Goal: Information Seeking & Learning: Find specific fact

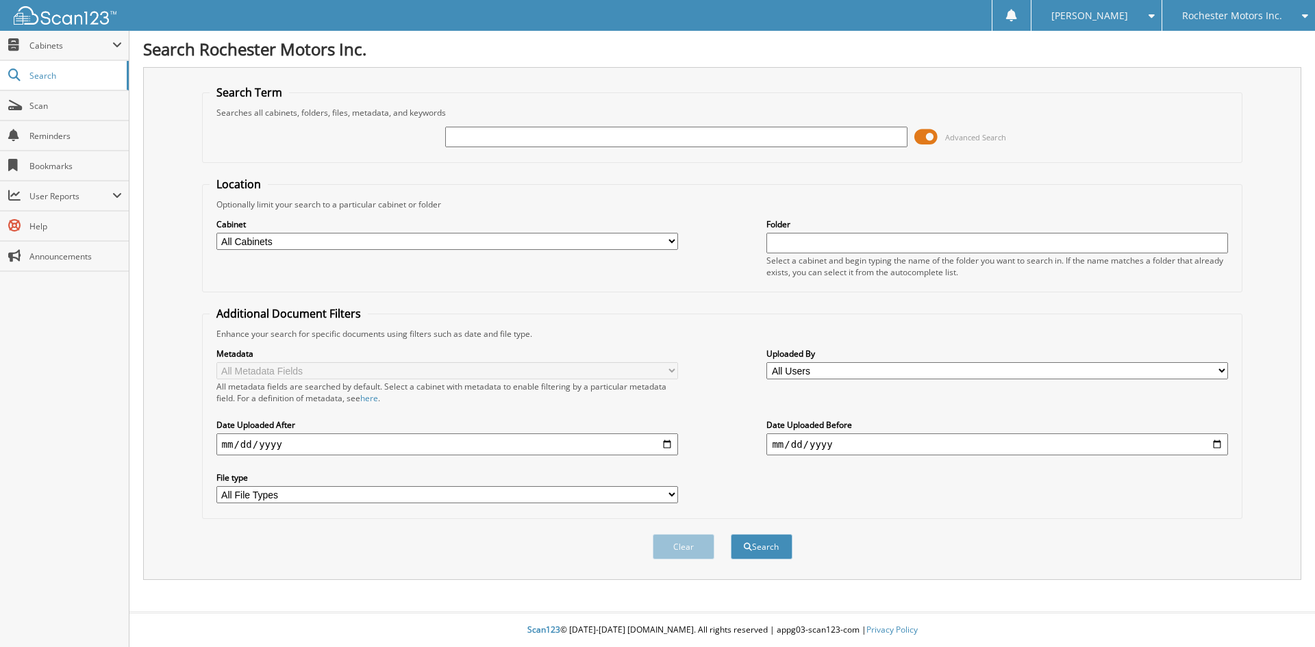
click at [1251, 8] on div "Rochester Motors Inc." at bounding box center [1238, 15] width 139 height 31
click at [1236, 49] on link "[PERSON_NAME] Ford Sales, Inc" at bounding box center [1238, 49] width 153 height 37
type input "28906"
click at [731, 534] on button "Search" at bounding box center [762, 546] width 62 height 25
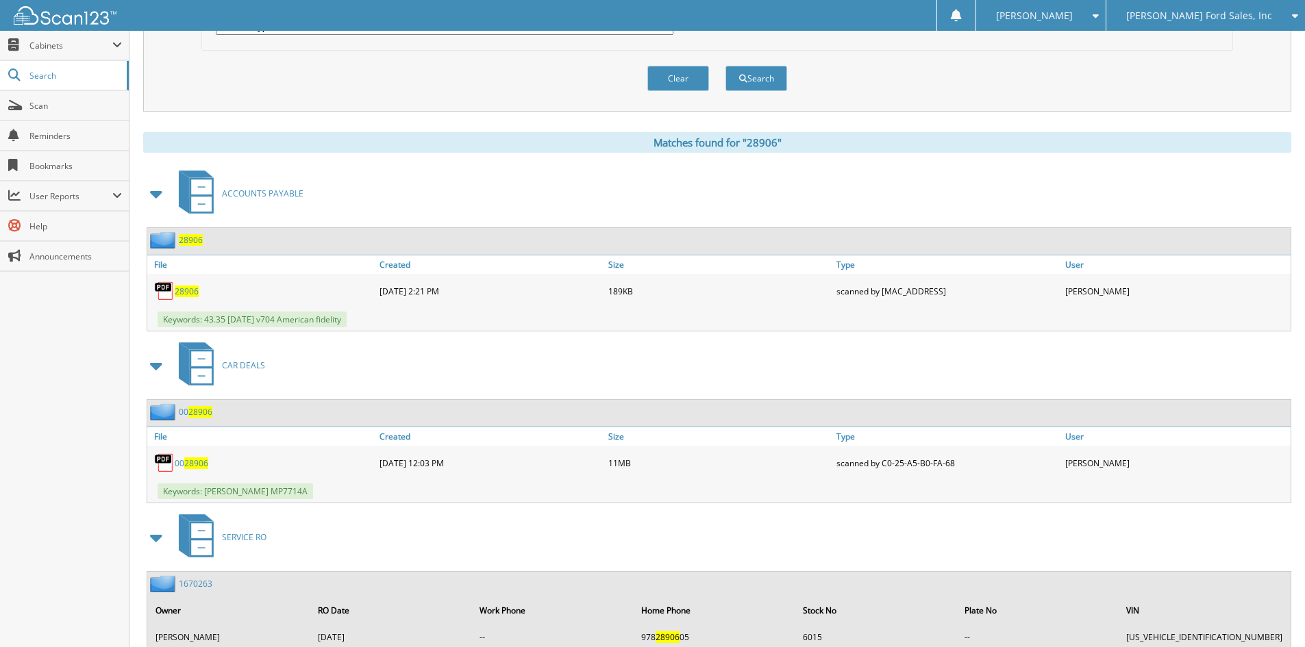
scroll to position [479, 0]
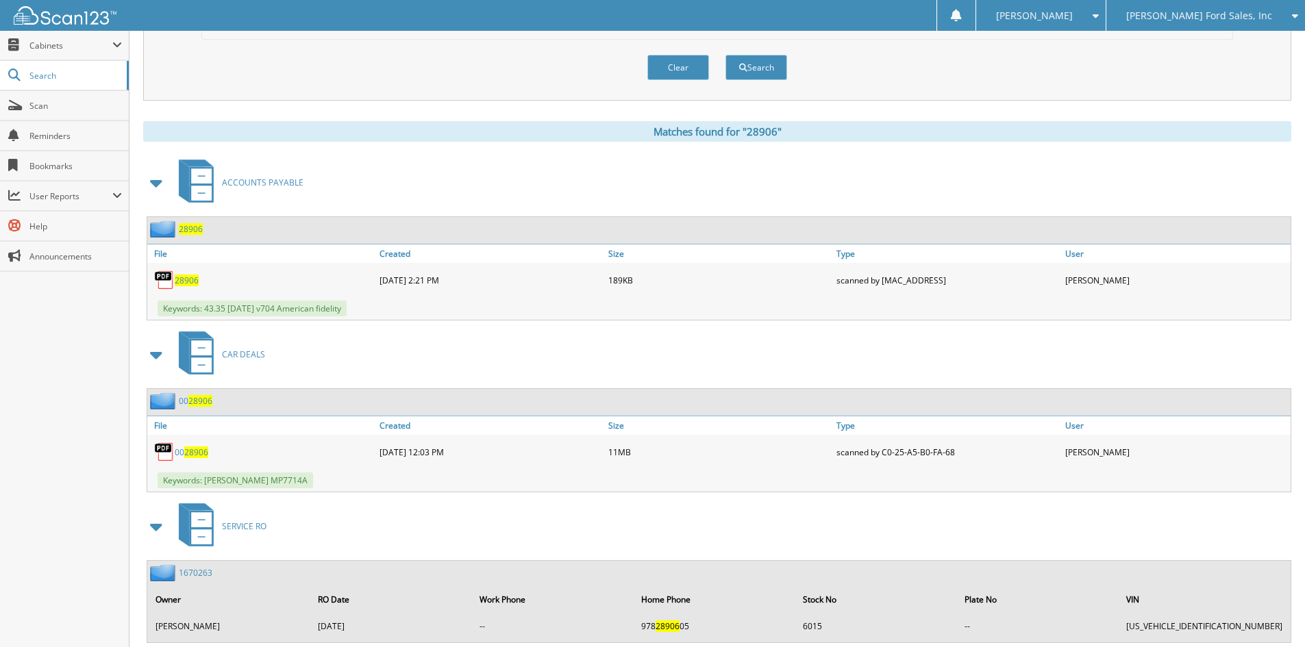
click at [188, 400] on link "00 28906" at bounding box center [196, 401] width 34 height 12
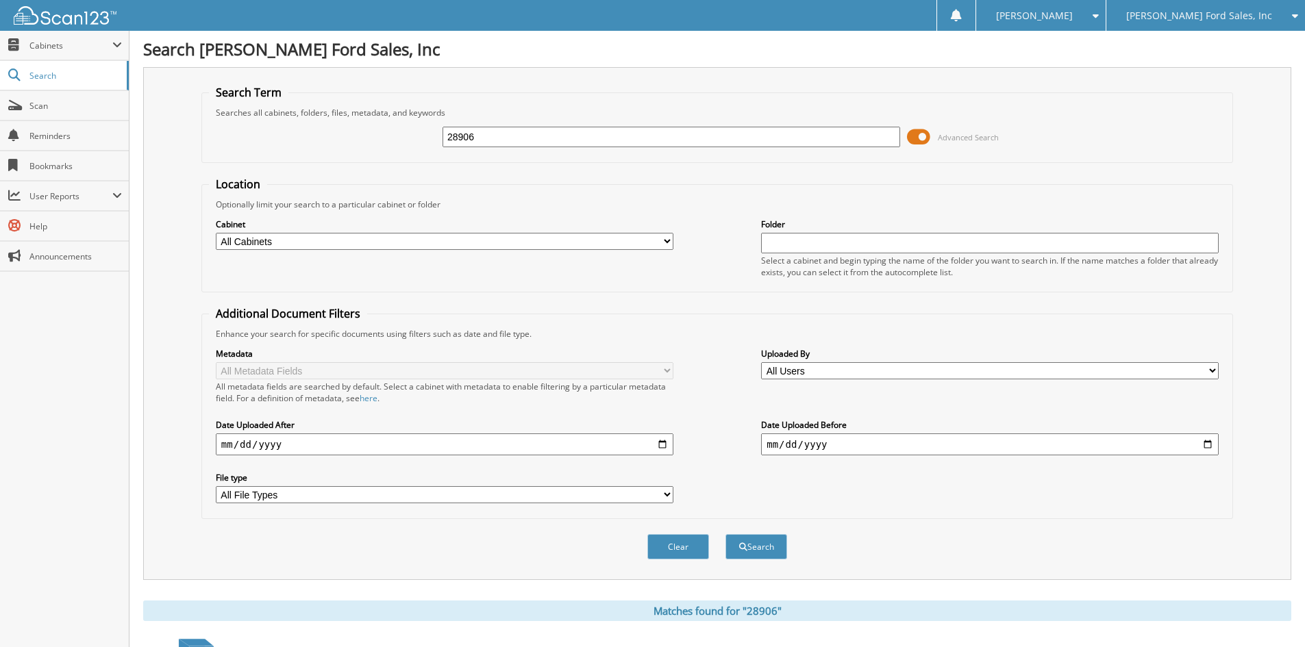
drag, startPoint x: 425, startPoint y: 136, endPoint x: 386, endPoint y: 136, distance: 39.7
click at [386, 136] on div "28906 Advanced Search" at bounding box center [717, 136] width 1016 height 37
type input "5"
click at [1197, 16] on span "[PERSON_NAME] Ford Sales, Inc" at bounding box center [1199, 16] width 146 height 8
click at [1206, 71] on link "Rochester Motors Inc." at bounding box center [1205, 67] width 199 height 24
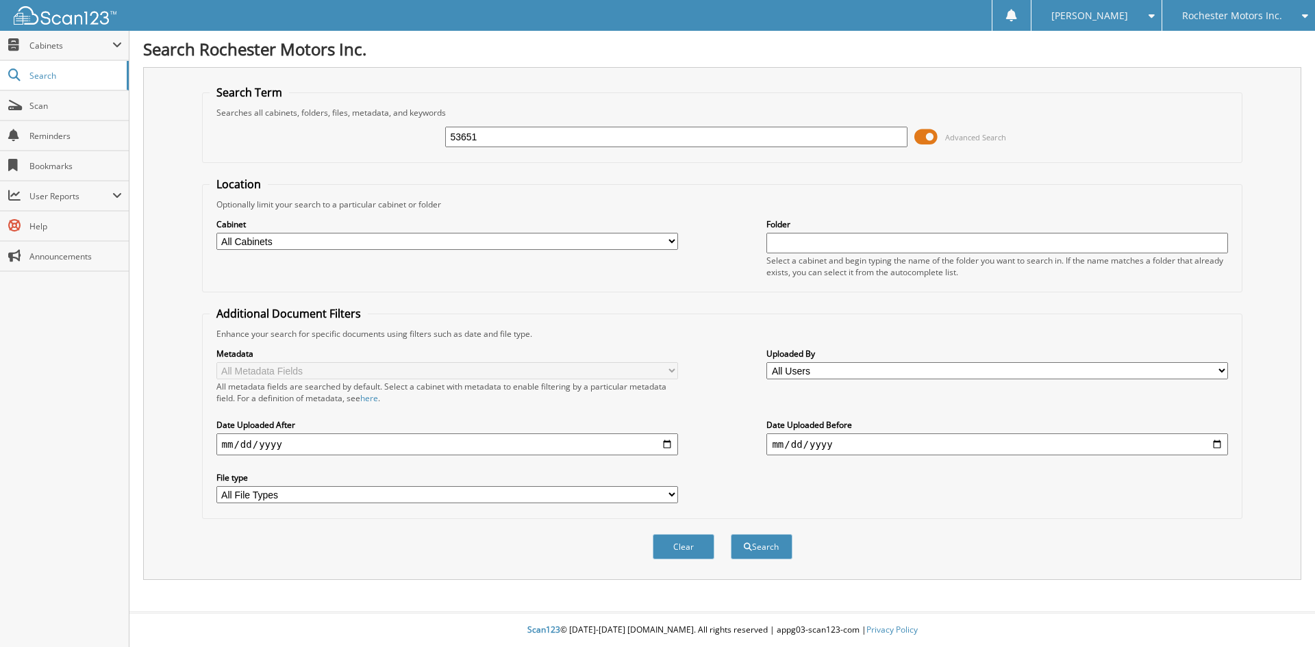
type input "53651"
click at [731, 534] on button "Search" at bounding box center [762, 546] width 62 height 25
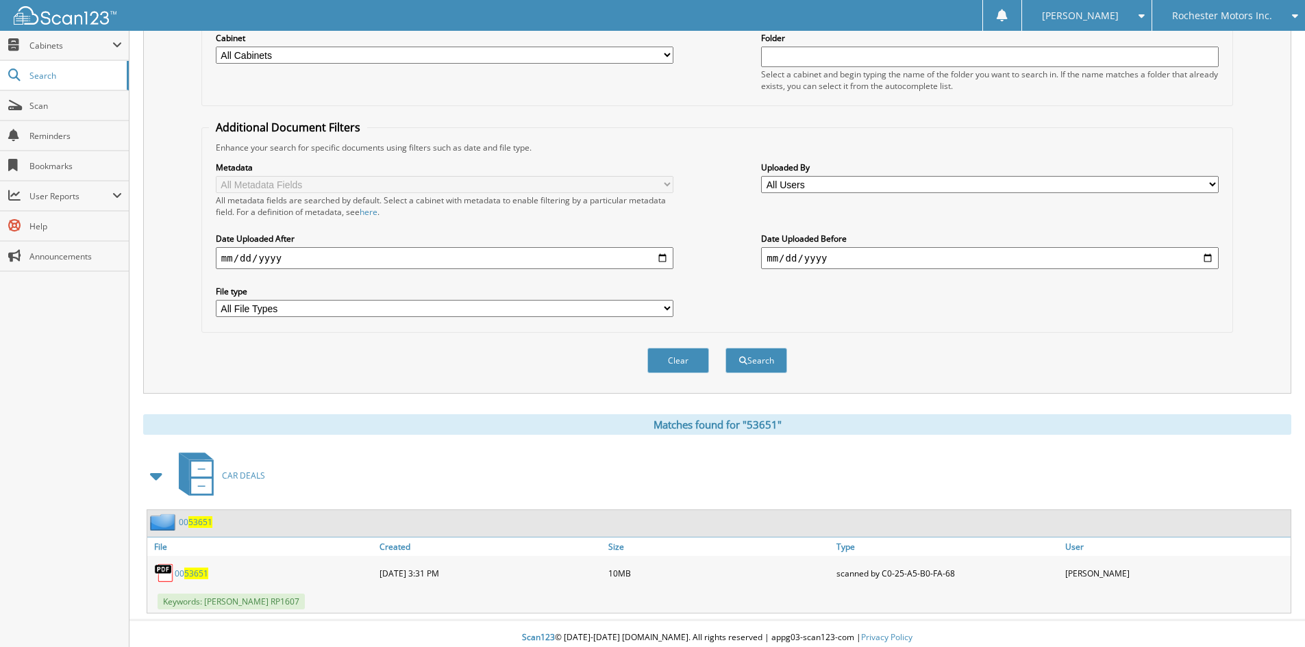
scroll to position [195, 0]
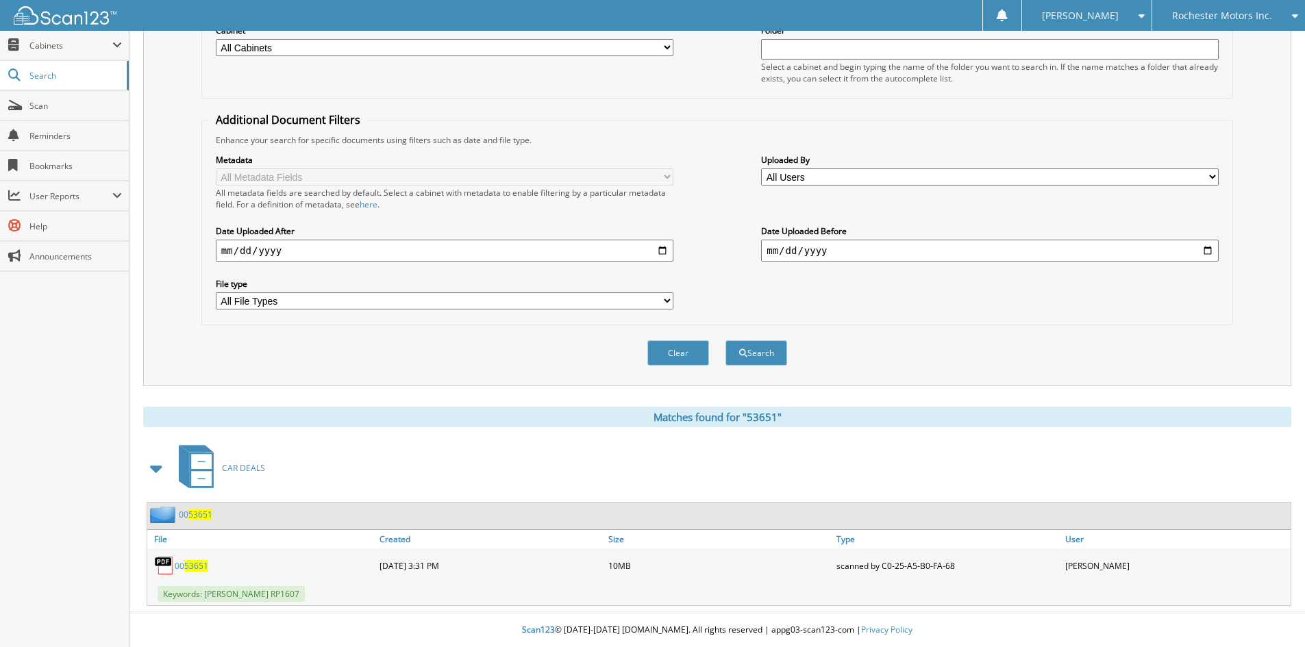
click at [199, 519] on span "53651" at bounding box center [200, 515] width 24 height 12
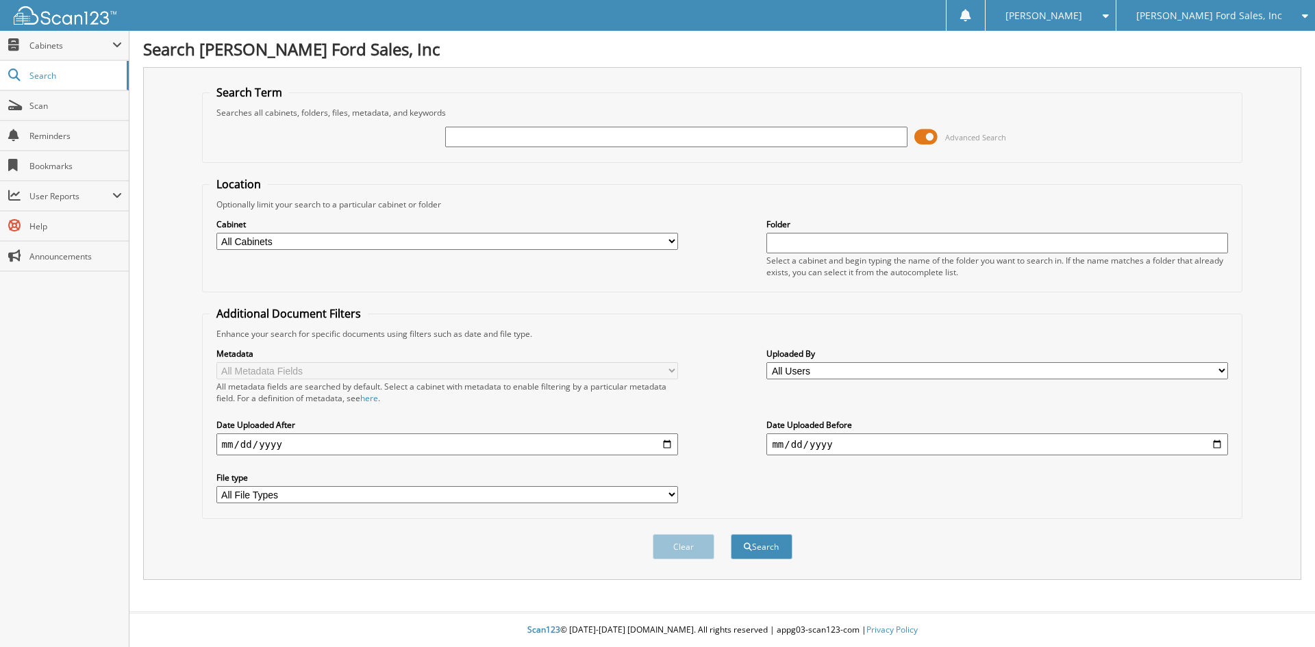
click at [488, 142] on input "text" at bounding box center [676, 137] width 462 height 21
click at [486, 138] on input "text" at bounding box center [676, 137] width 462 height 21
type input "13343"
click at [731, 534] on button "Search" at bounding box center [762, 546] width 62 height 25
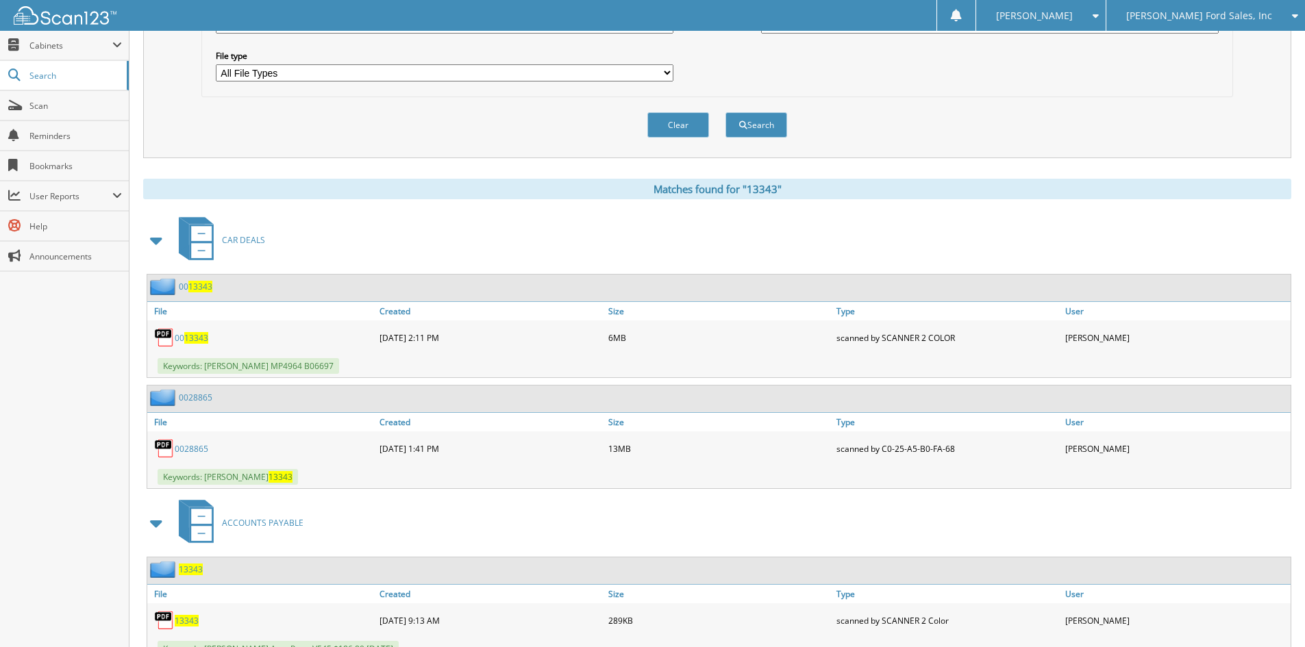
scroll to position [477, 0]
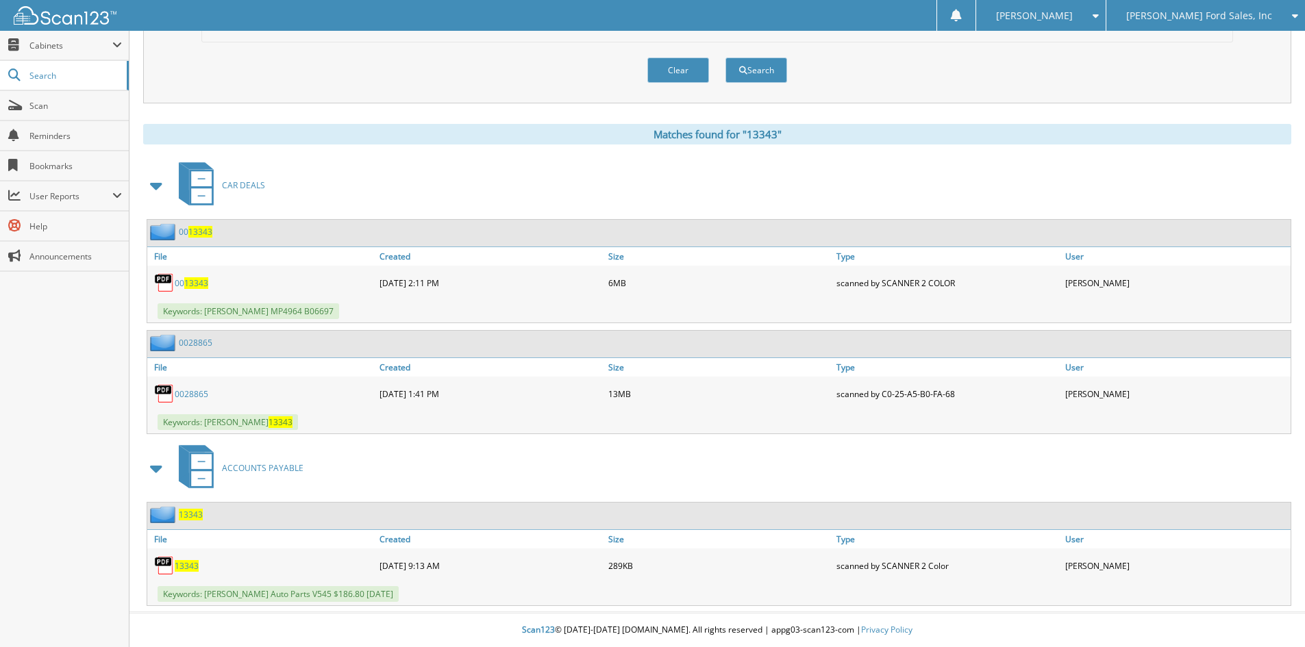
click at [195, 337] on link "0028865" at bounding box center [196, 343] width 34 height 12
